Goal: Information Seeking & Learning: Learn about a topic

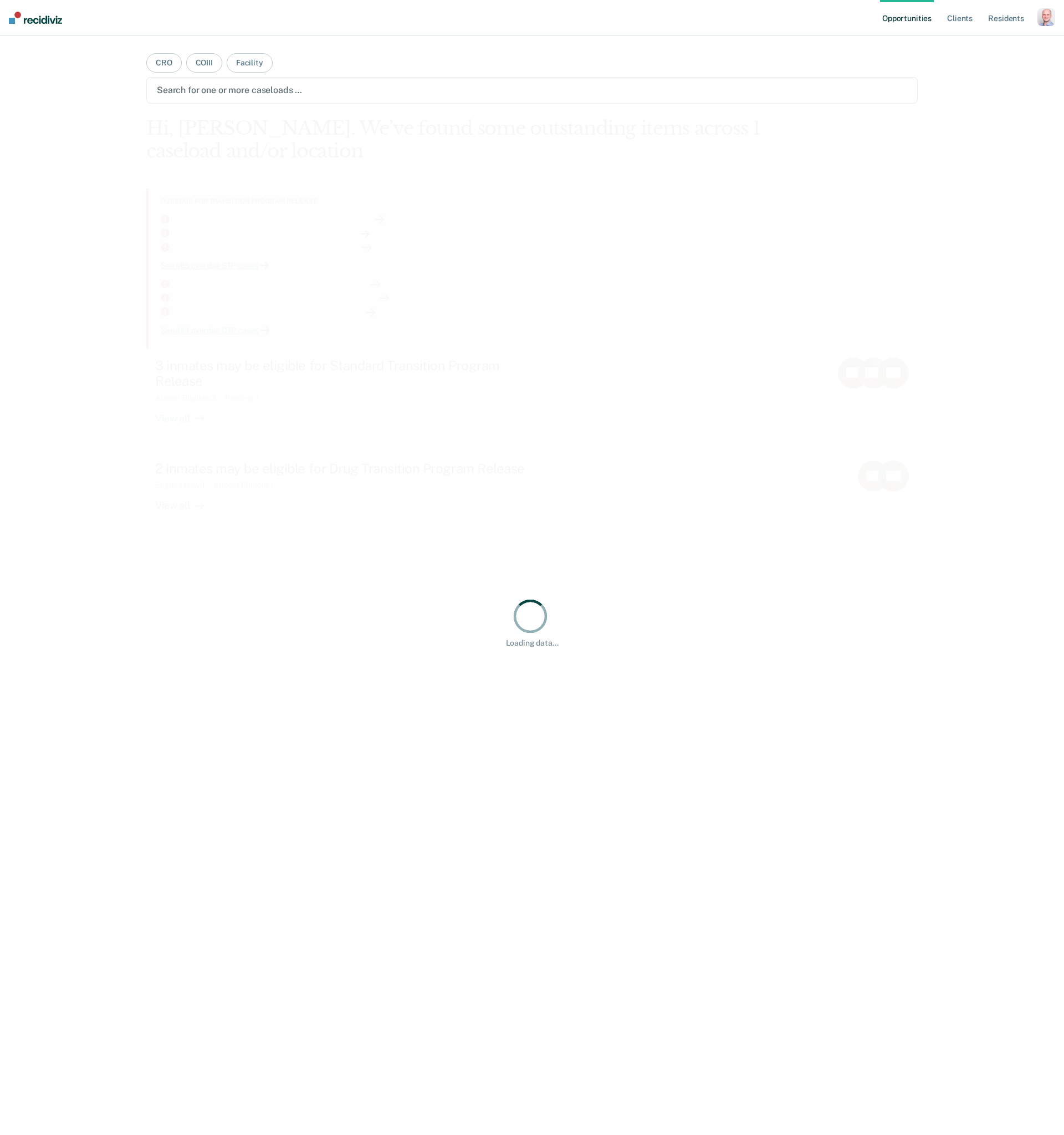
click at [1042, 17] on div "button" at bounding box center [1046, 17] width 18 height 18
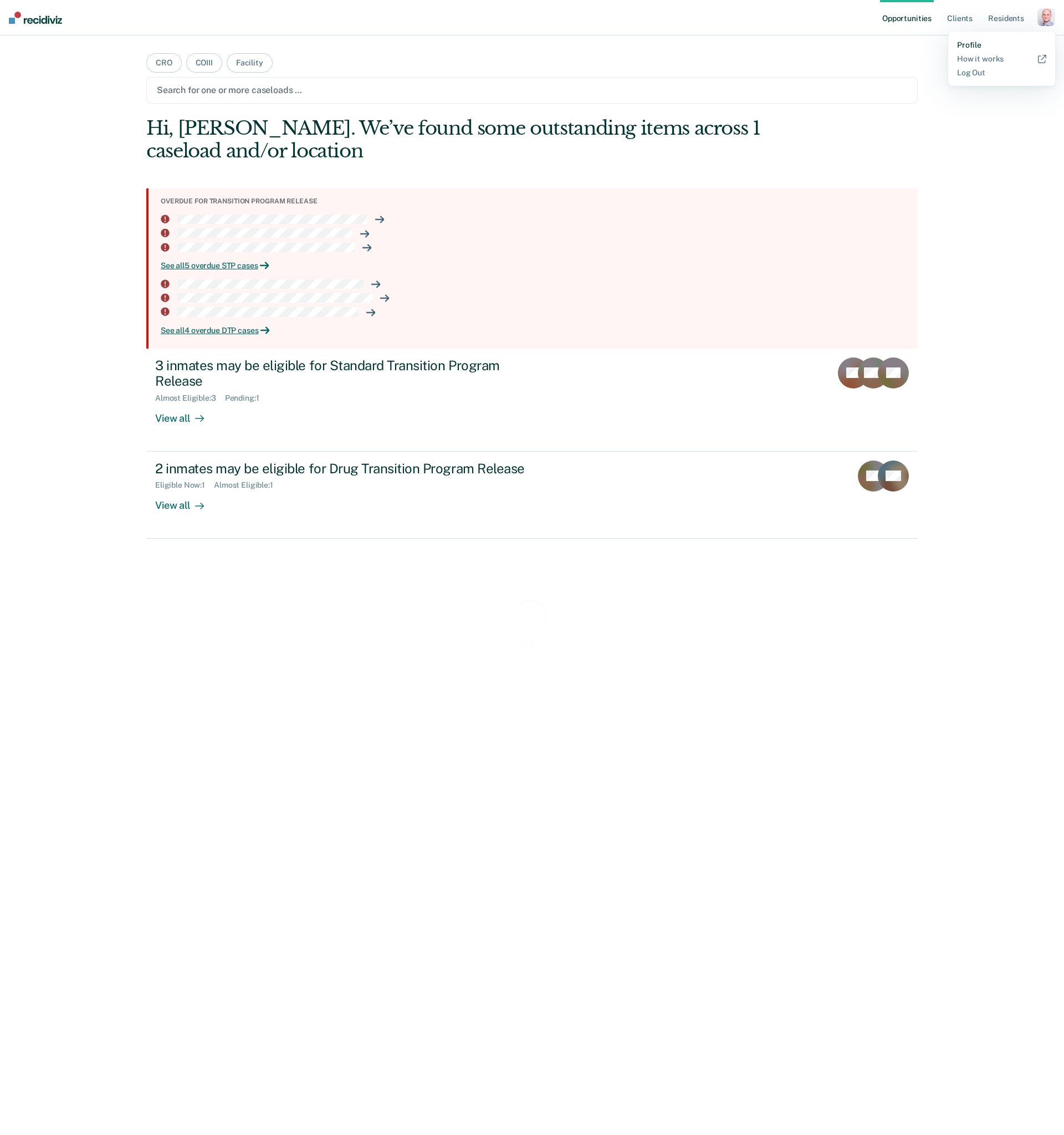
click at [994, 43] on link "Profile" at bounding box center [1001, 45] width 89 height 9
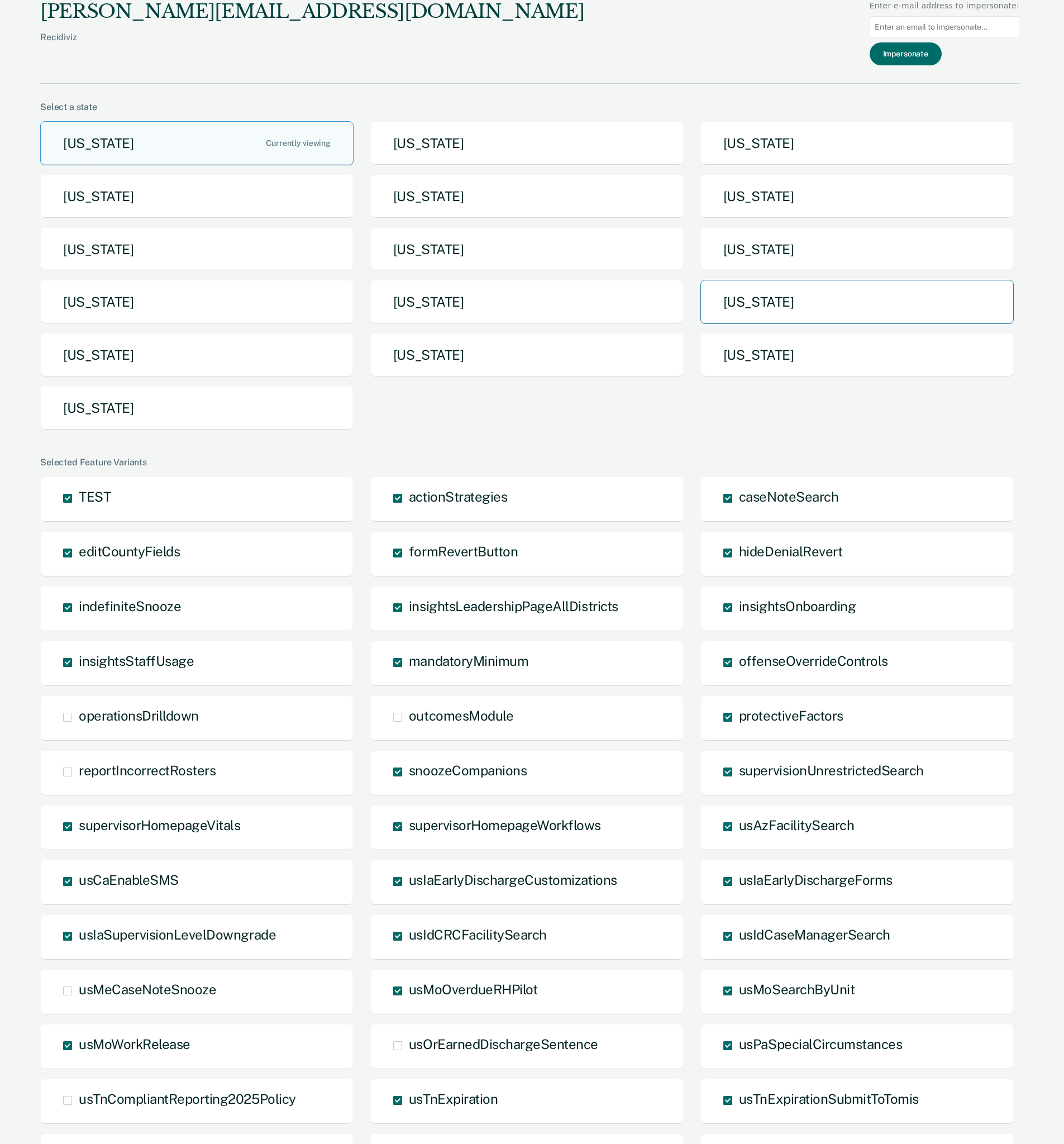
click at [764, 308] on button "[US_STATE]" at bounding box center [857, 302] width 313 height 44
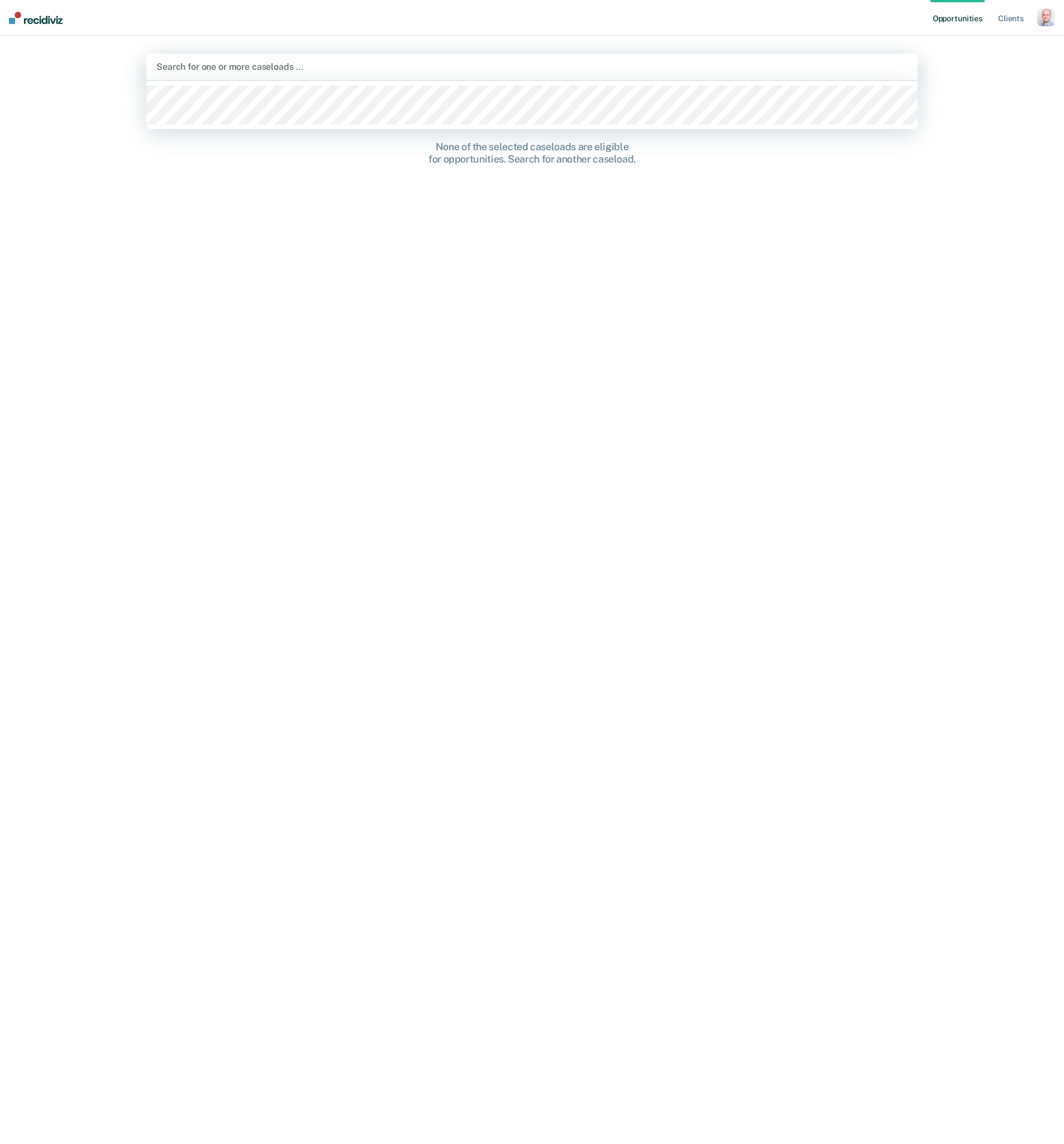
click at [669, 65] on div at bounding box center [532, 67] width 752 height 13
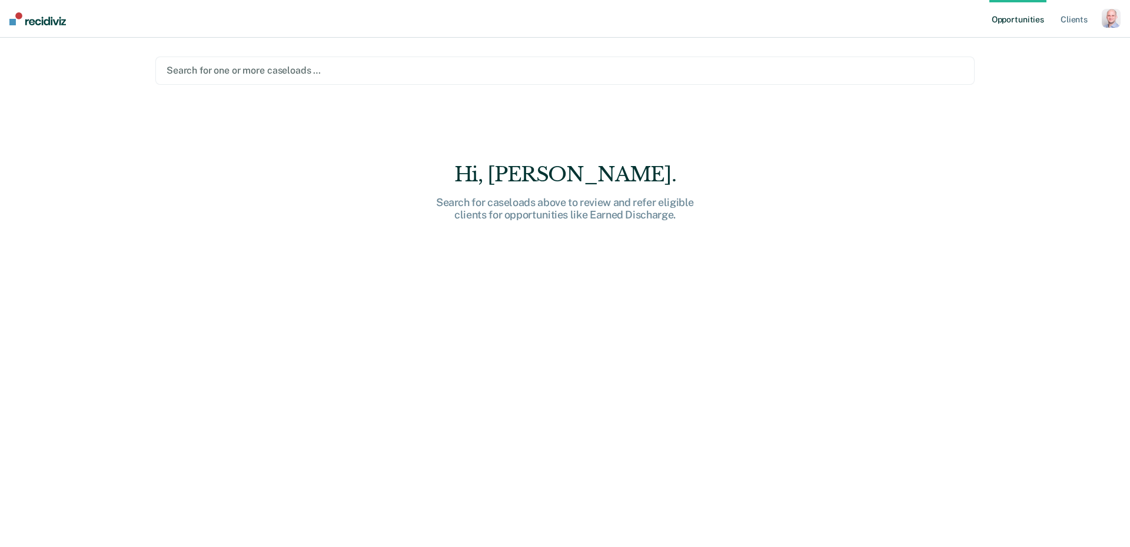
click at [302, 64] on div at bounding box center [565, 71] width 797 height 14
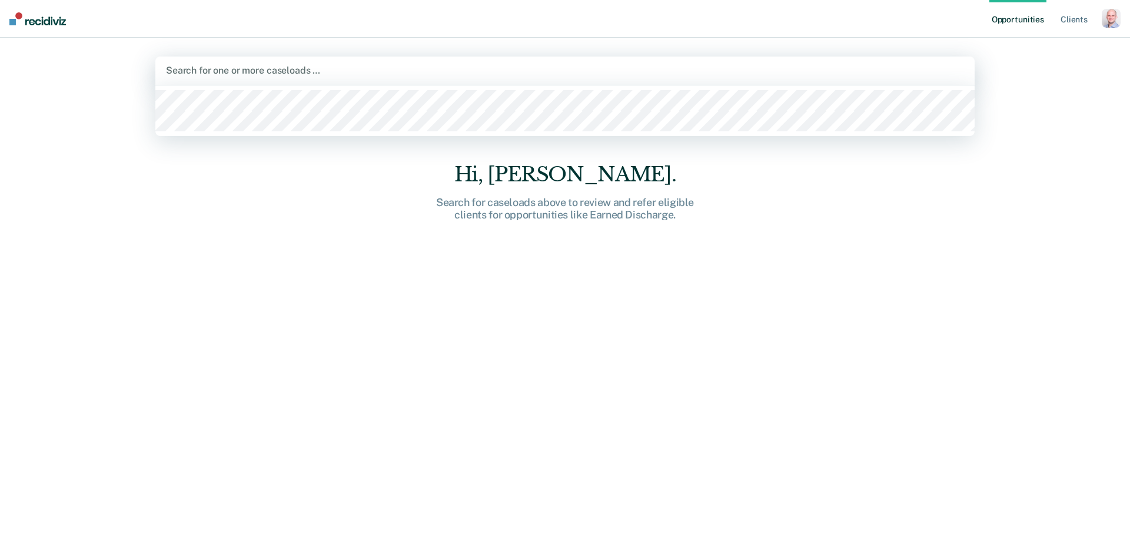
drag, startPoint x: 319, startPoint y: 330, endPoint x: 330, endPoint y: 324, distance: 12.1
click at [318, 330] on div "Hi, [PERSON_NAME]. Search for caseloads above to review and refer eligible clie…" at bounding box center [564, 306] width 819 height 415
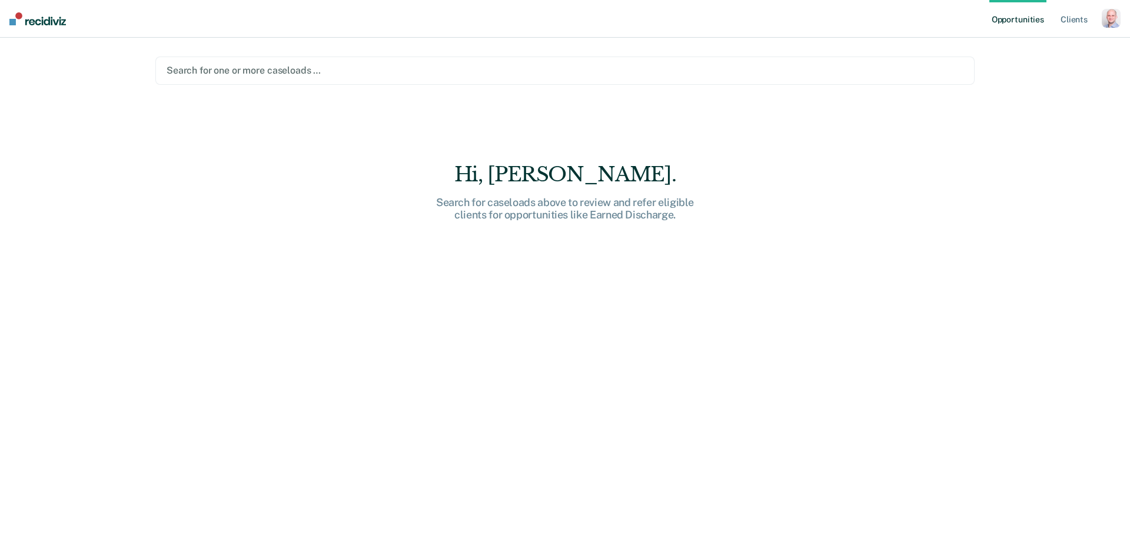
click at [1010, 24] on link "Opportunities" at bounding box center [1017, 19] width 57 height 38
click at [38, 17] on img at bounding box center [37, 18] width 56 height 13
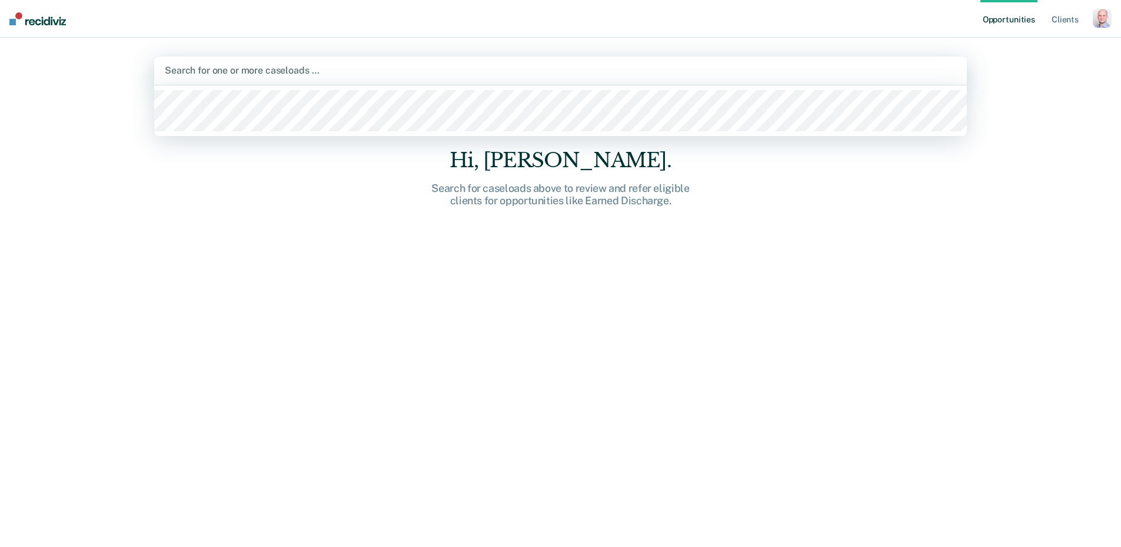
click at [346, 79] on div "Search for one or more caseloads …" at bounding box center [560, 70] width 813 height 28
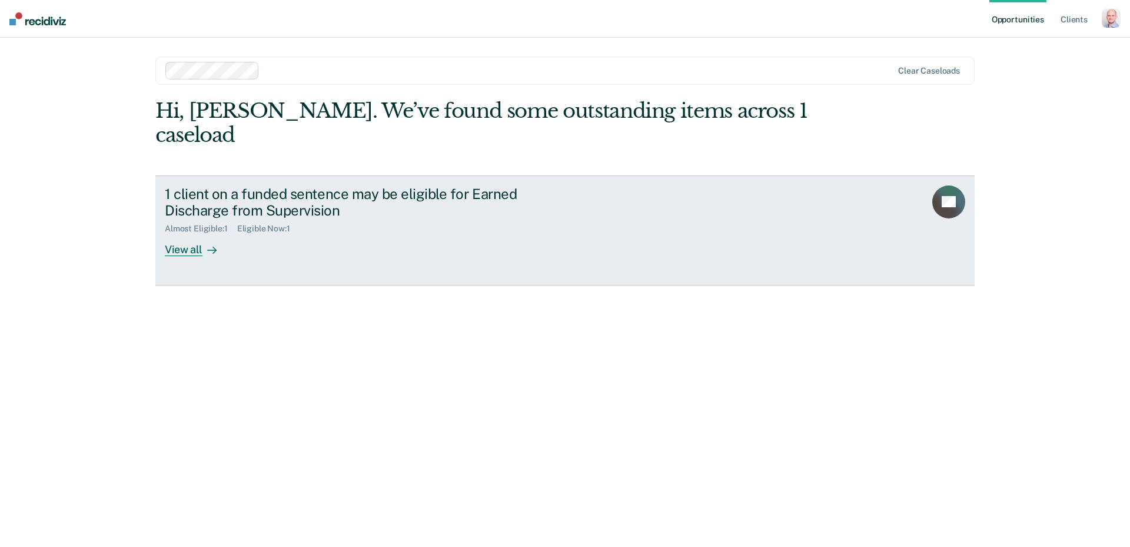
click at [193, 234] on div "View all" at bounding box center [198, 245] width 66 height 23
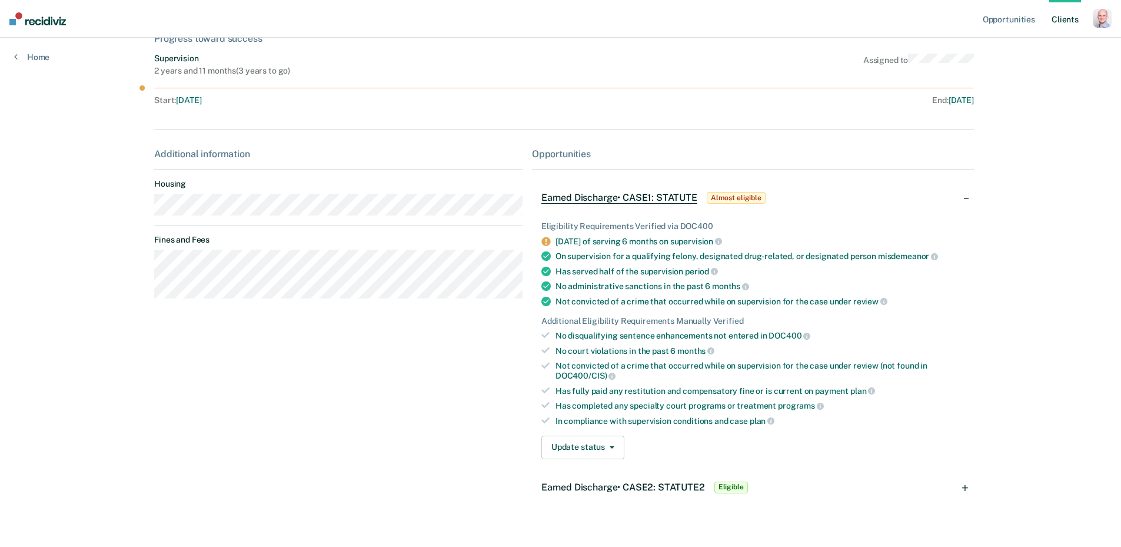
scroll to position [154, 0]
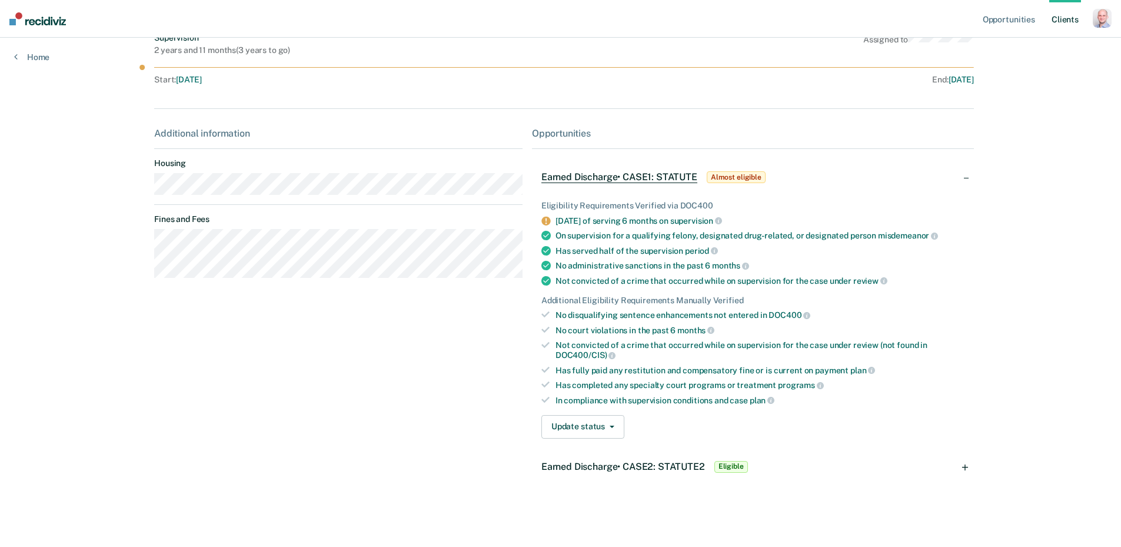
click at [683, 468] on span "Earned Discharge • CASE2: STATUTE2" at bounding box center [623, 466] width 164 height 11
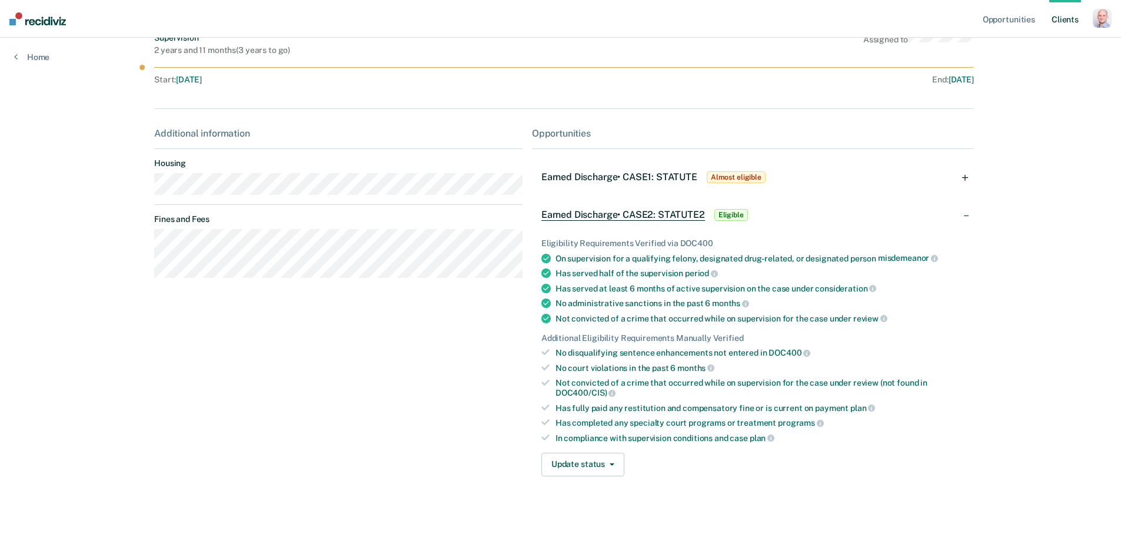
click at [651, 172] on span "Earned Discharge • CASE1: STATUTE" at bounding box center [619, 176] width 156 height 11
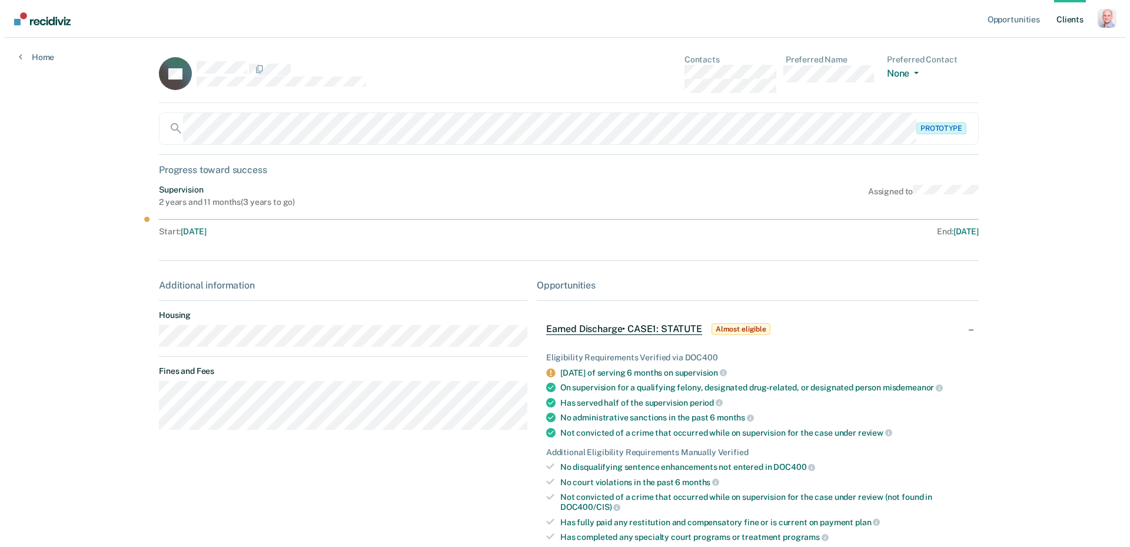
scroll to position [0, 0]
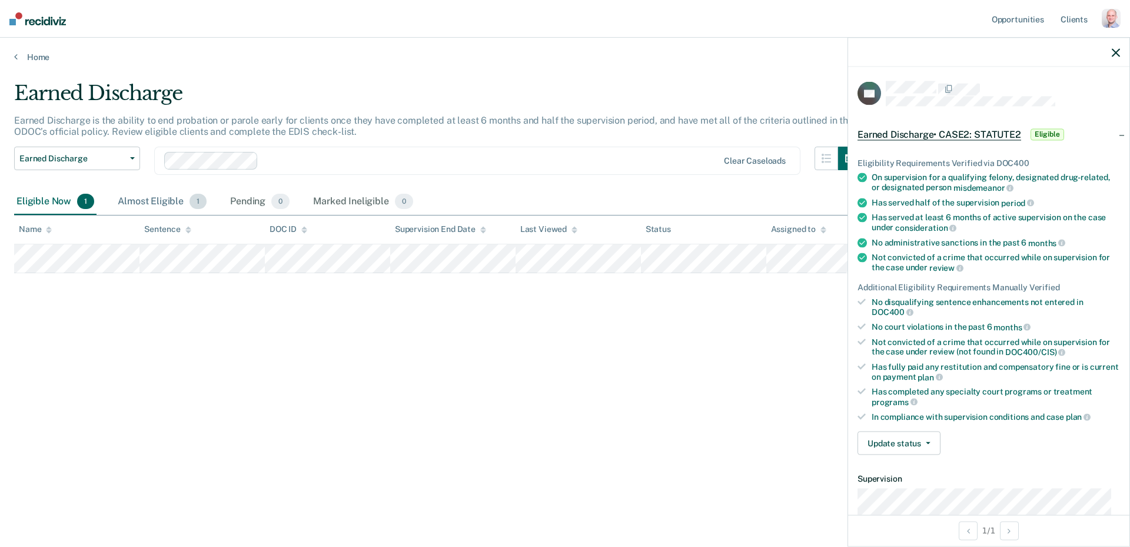
click at [177, 207] on div "Almost Eligible 1" at bounding box center [162, 202] width 94 height 26
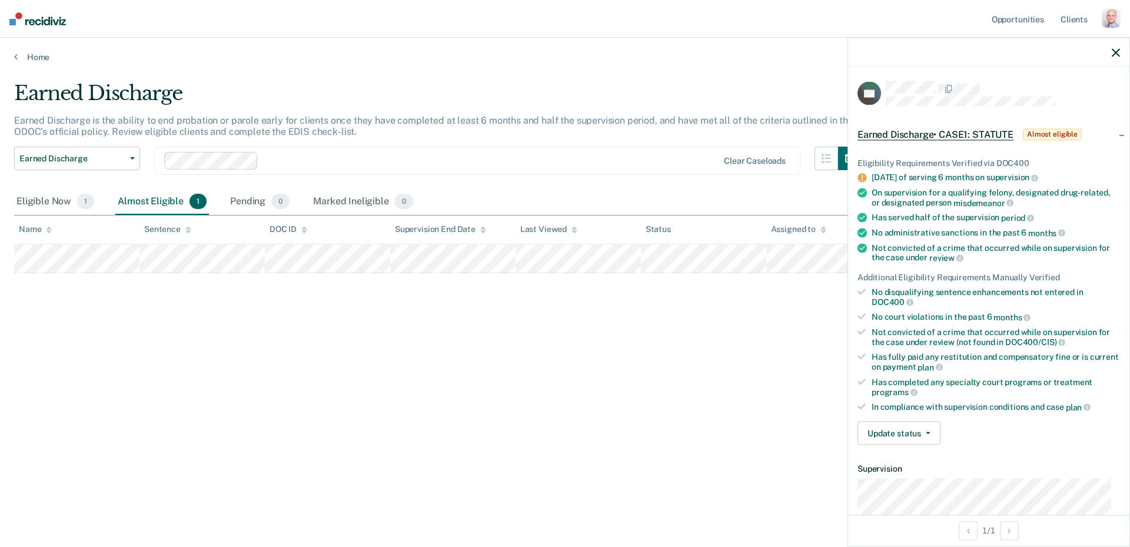
click at [822, 132] on div "Earned Discharge is the ability to end probation or parole early for clients on…" at bounding box center [437, 131] width 847 height 32
click at [832, 159] on button "button" at bounding box center [827, 159] width 24 height 24
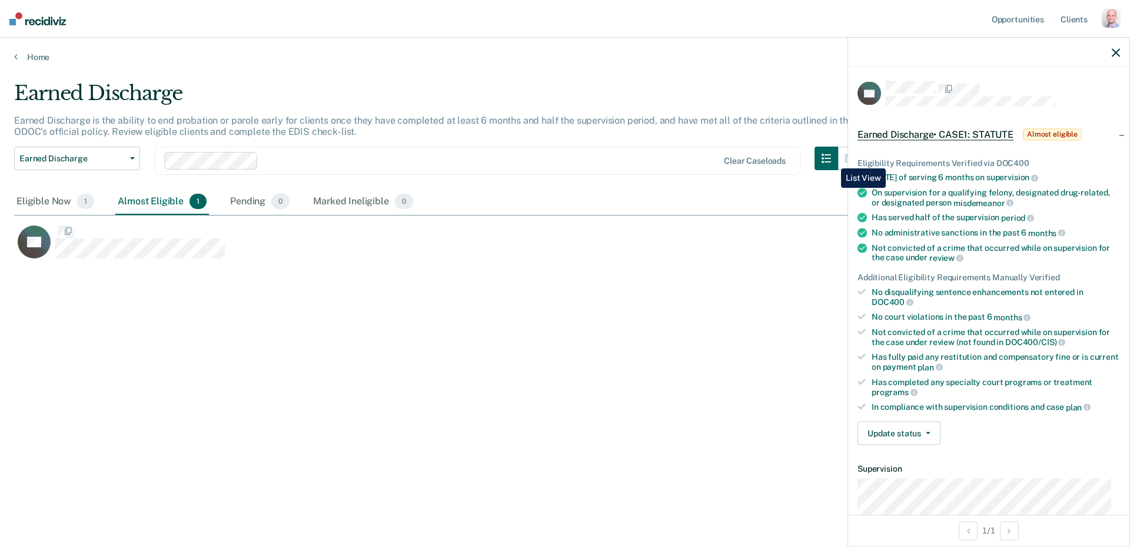
scroll to position [368, 1093]
click at [237, 375] on div "Earned Discharge Earned Discharge is the ability to end probation or parole ear…" at bounding box center [565, 269] width 1102 height 377
click at [1114, 53] on icon "button" at bounding box center [1116, 52] width 8 height 8
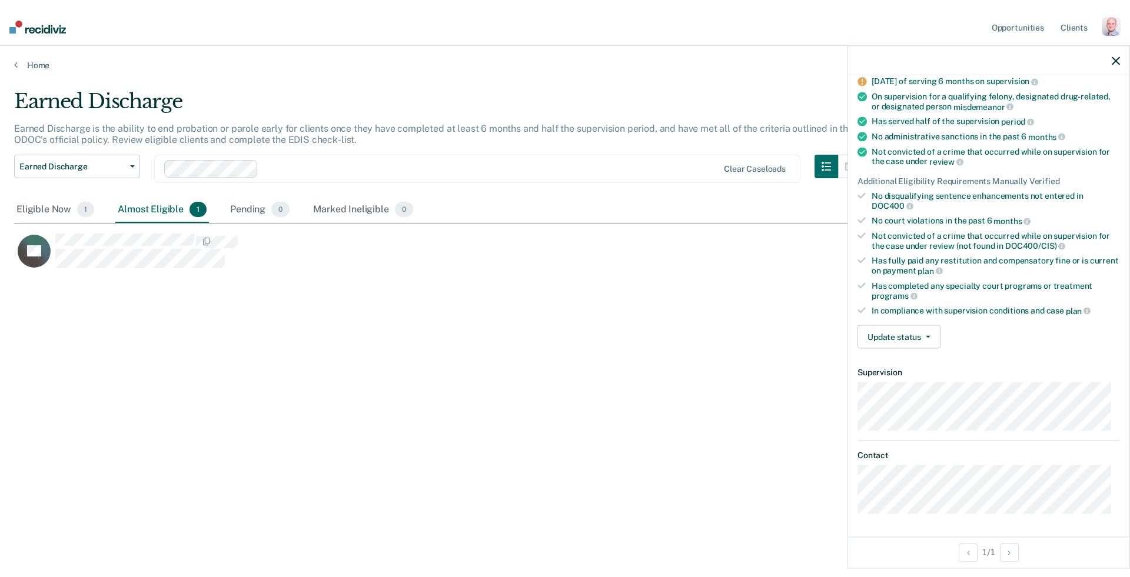
scroll to position [399, 1093]
